Goal: Task Accomplishment & Management: Complete application form

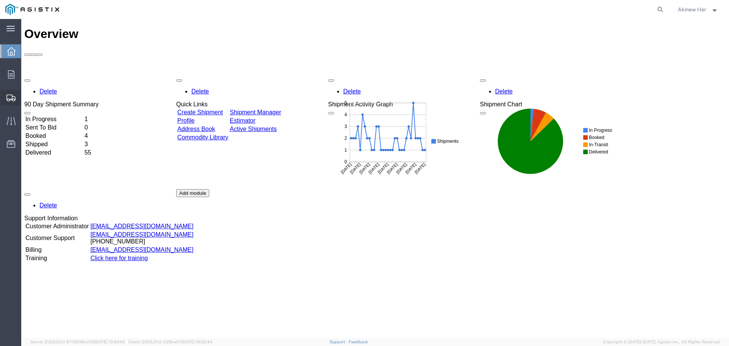
click at [0, 0] on span "Create Shipment" at bounding box center [0, 0] width 0 height 0
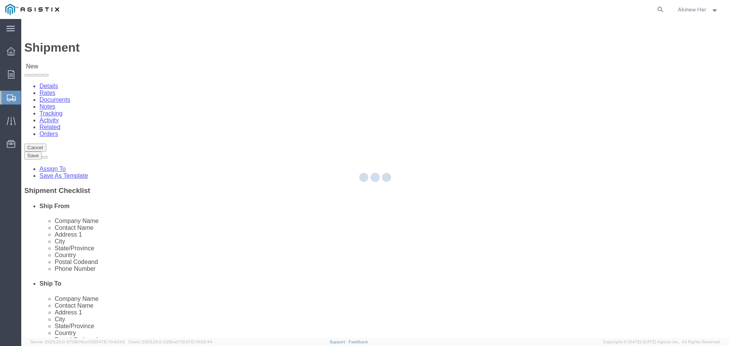
select select
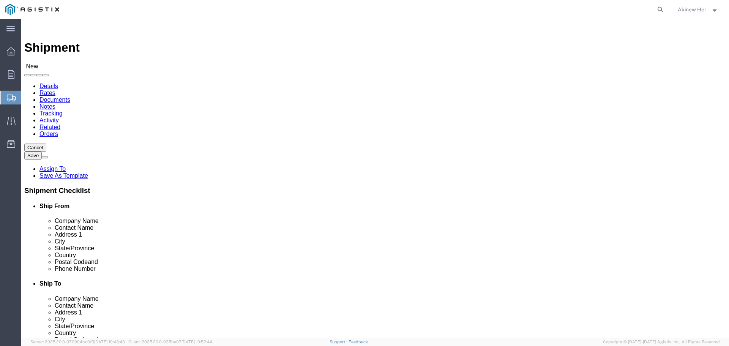
click select "Select Graybar Electric Company Inc PG&E"
select select "9596"
click select "Select Graybar Electric Company Inc PG&E"
select select
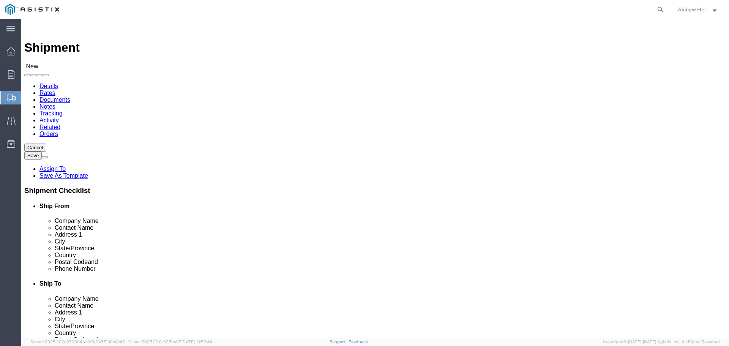
click select "Select"
select select "23082"
click select "Select All Others [GEOGRAPHIC_DATA] [GEOGRAPHIC_DATA] [GEOGRAPHIC_DATA] [GEOGRA…"
select select "MYPROFILE"
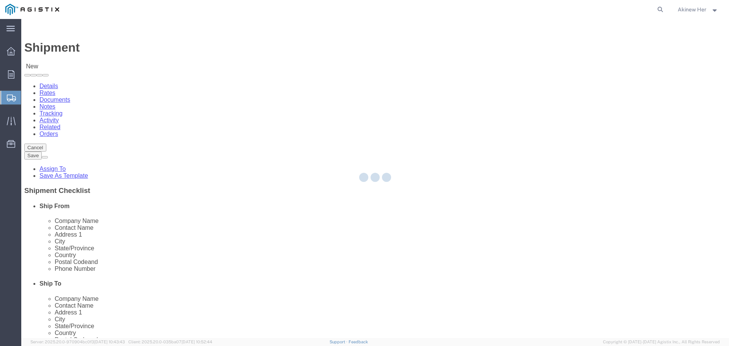
select select "CA"
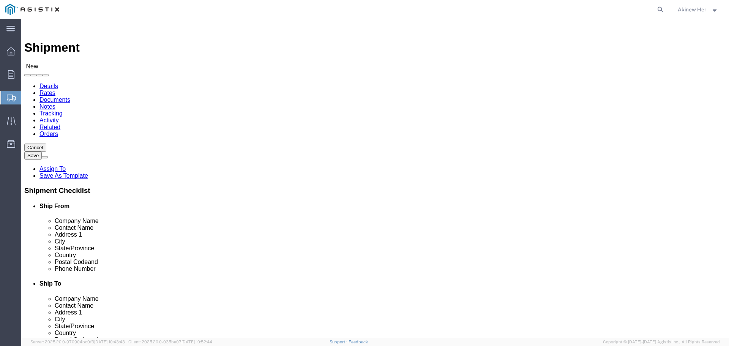
click input "text"
type input "PG&E"
type input "R"
type input "[PERSON_NAME] / [PERSON_NAME]"
type input "[STREET_ADDRESS]"
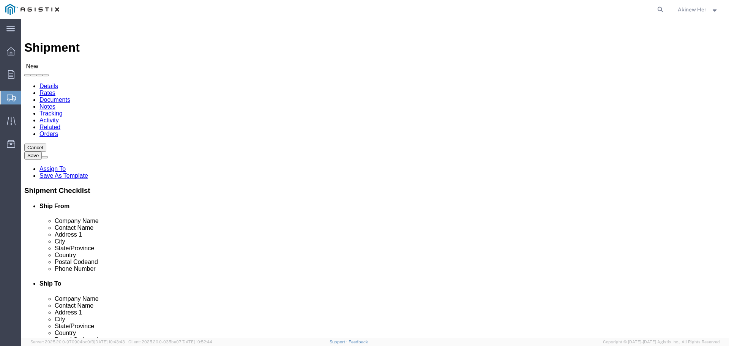
type input "[GEOGRAPHIC_DATA]"
type input "c"
type input "cali"
click input "Postal Code"
type input "95692"
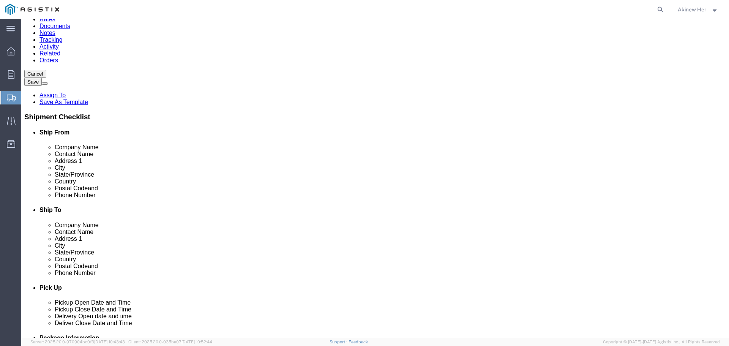
scroll to position [310, 0]
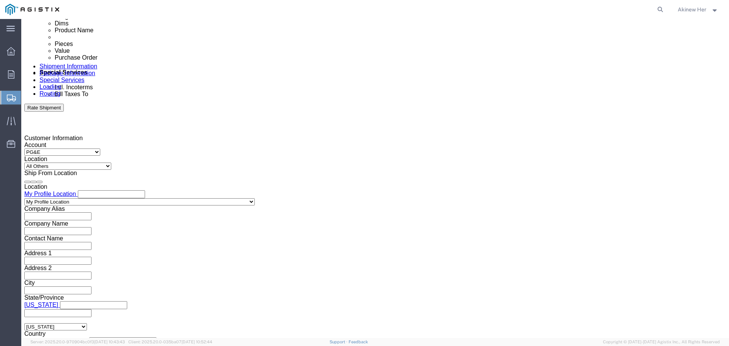
type input "18007435000"
drag, startPoint x: 96, startPoint y: 194, endPoint x: 137, endPoint y: 201, distance: 41.0
click div "[DATE] 3:00 PM"
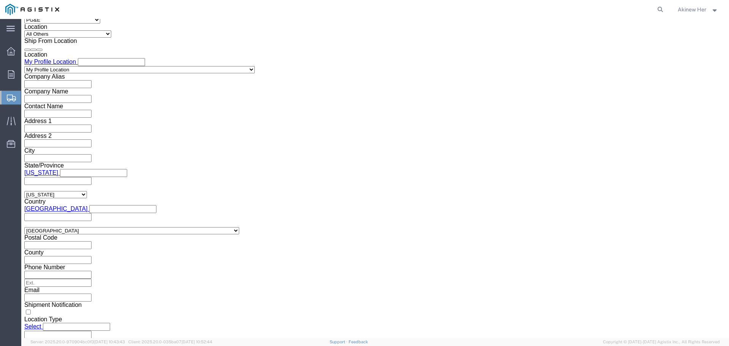
click input "3:00 PM"
type input "10:00 AM"
click button "Apply"
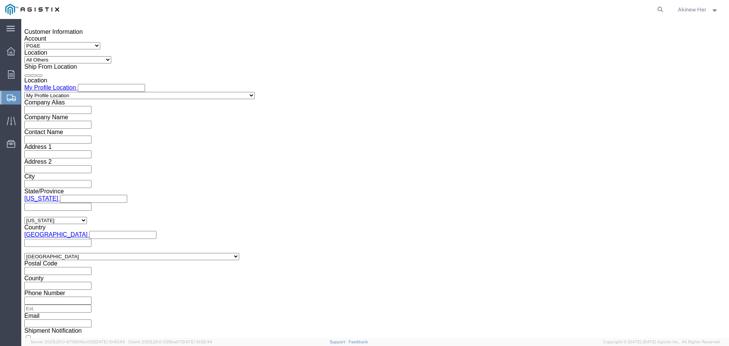
scroll to position [480, 0]
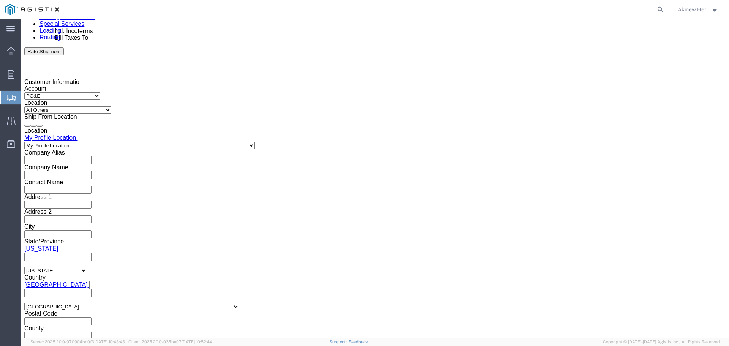
click div "[DATE] 11:00 AM"
type input "6:00 PM"
click button "Apply"
click div
click input "7:00 PM"
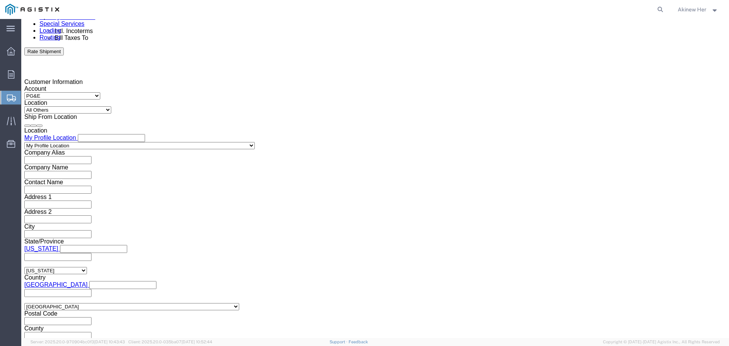
type input "9:00 AM"
click button "Apply"
click div
type input "1:00 PM"
click button "Apply"
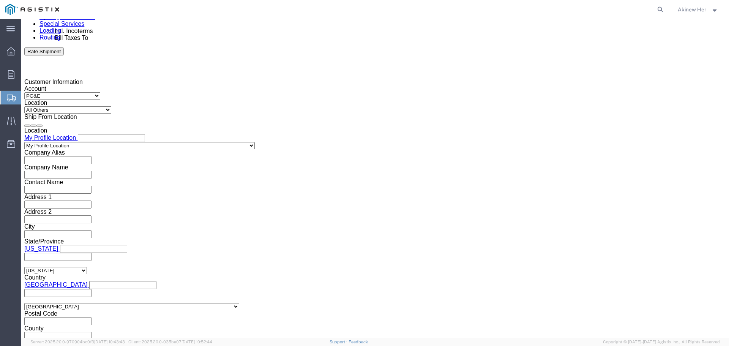
click input "text"
type input "3"
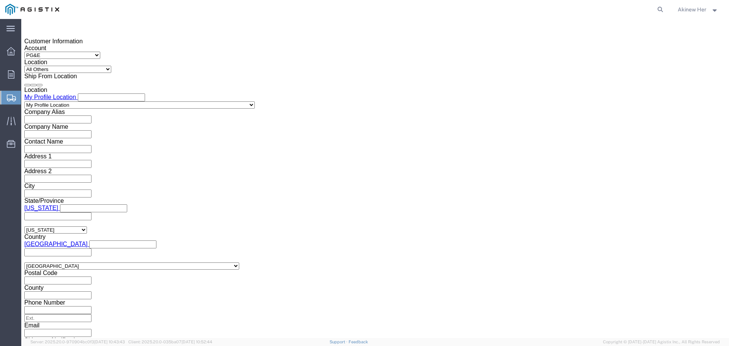
scroll to position [556, 0]
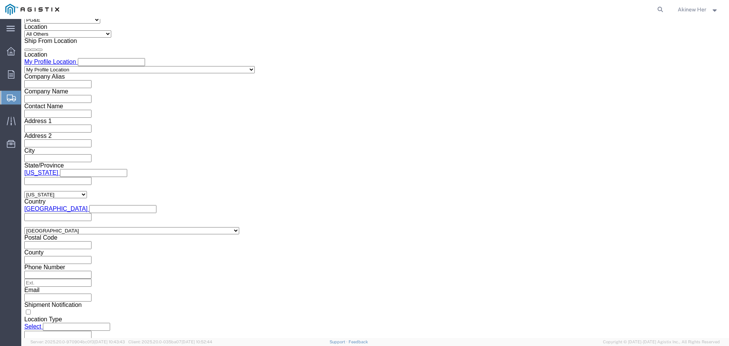
drag, startPoint x: 647, startPoint y: 30, endPoint x: 643, endPoint y: 74, distance: 43.9
click button "Cancel"
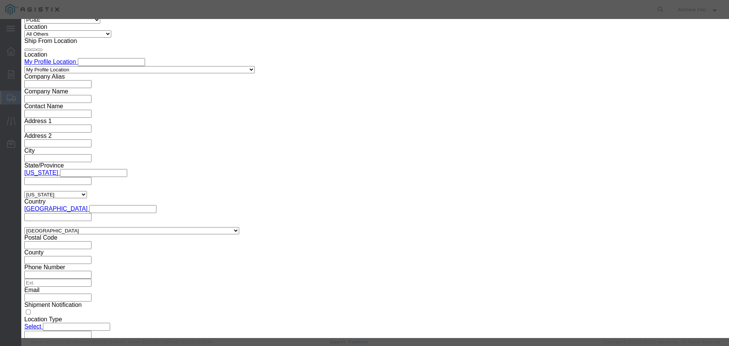
click button "Yes"
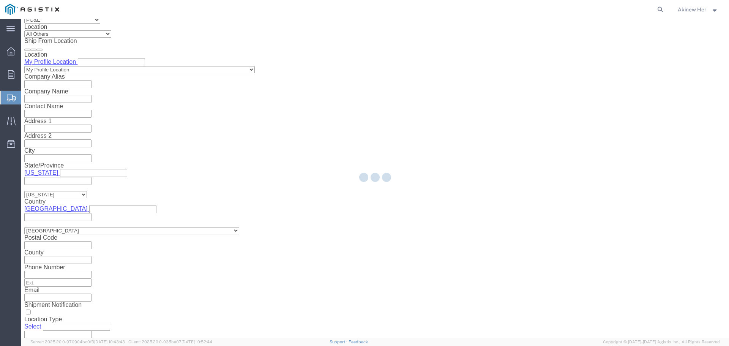
click at [720, 36] on div at bounding box center [375, 178] width 708 height 319
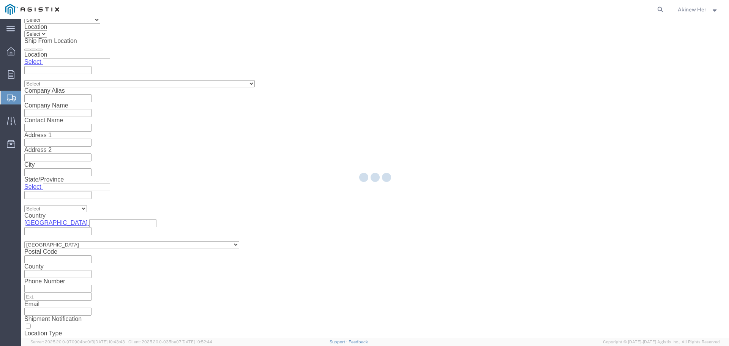
scroll to position [543, 0]
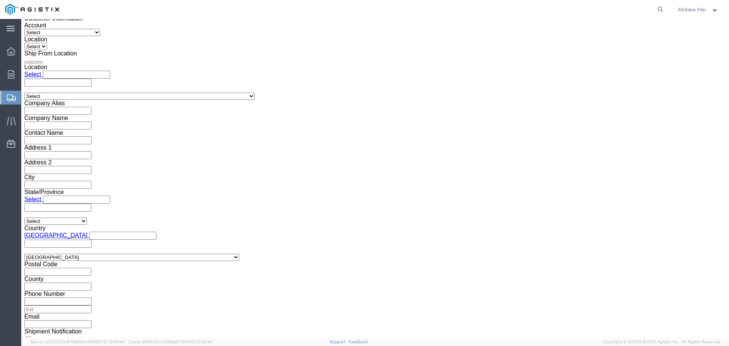
click div
click button "Cancel"
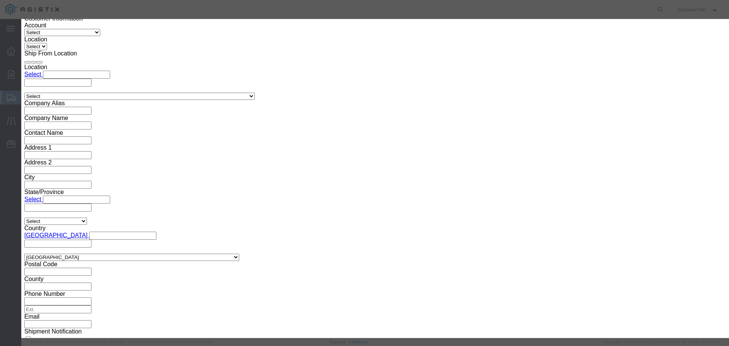
click button "Yes"
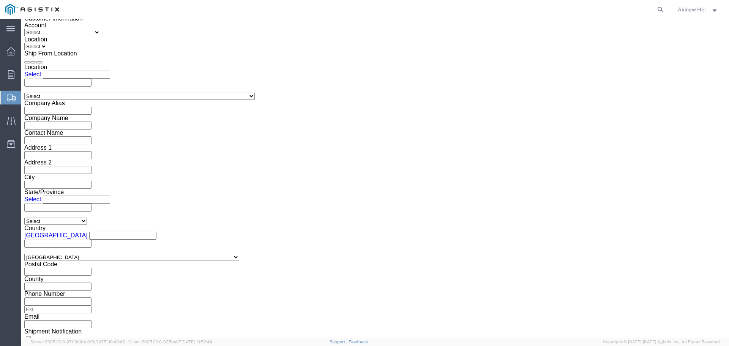
click at [0, 0] on span "Create Shipment" at bounding box center [0, 0] width 0 height 0
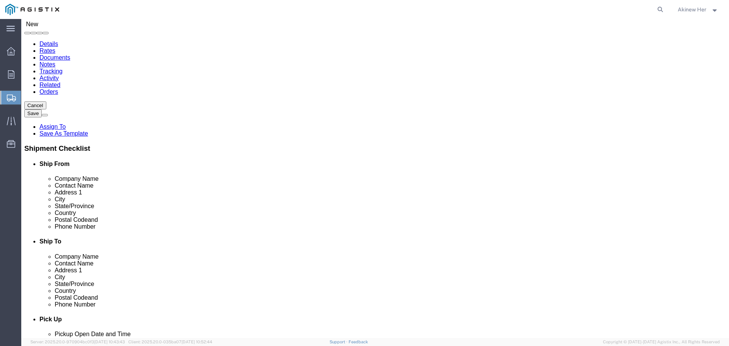
scroll to position [0, 0]
